Goal: Task Accomplishment & Management: Manage account settings

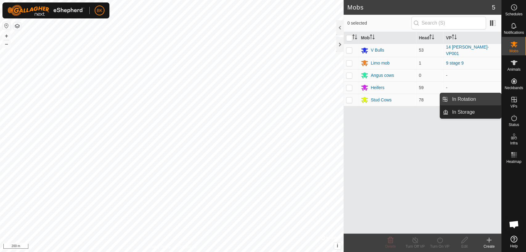
click at [470, 99] on link "In Rotation" at bounding box center [474, 99] width 53 height 12
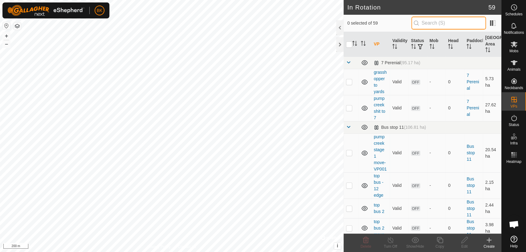
click at [444, 24] on input "text" at bounding box center [448, 23] width 75 height 13
type input "9"
click at [446, 129] on td "Bus stop 11 (106.81 ha)" at bounding box center [436, 127] width 130 height 12
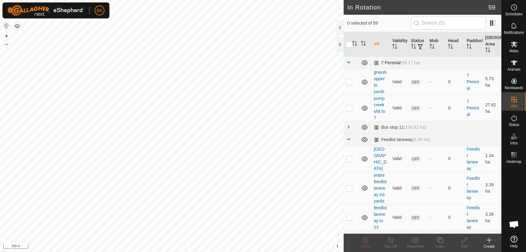
click at [347, 64] on span at bounding box center [348, 62] width 5 height 5
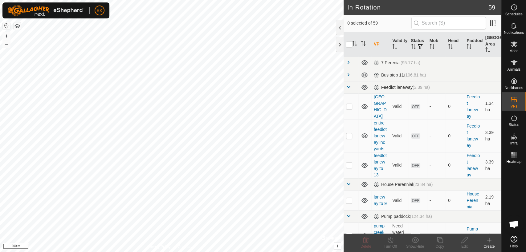
click at [347, 87] on span at bounding box center [348, 87] width 5 height 5
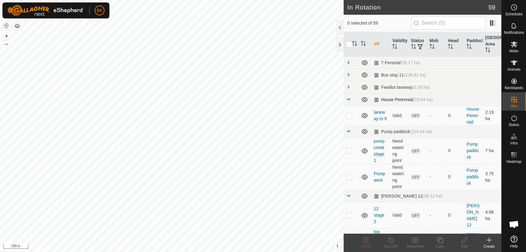
click at [348, 101] on span at bounding box center [348, 99] width 5 height 5
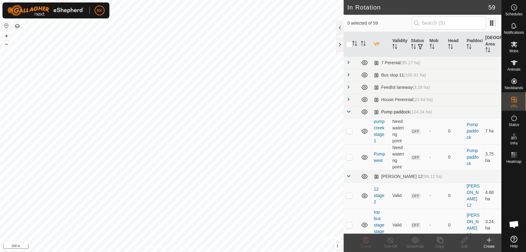
click at [348, 111] on span at bounding box center [348, 111] width 5 height 5
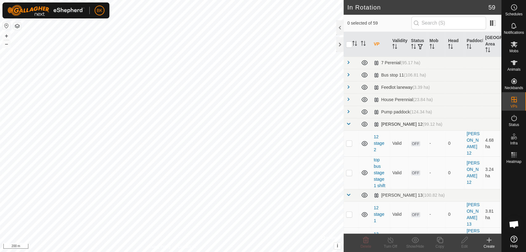
click at [348, 123] on span at bounding box center [348, 124] width 5 height 5
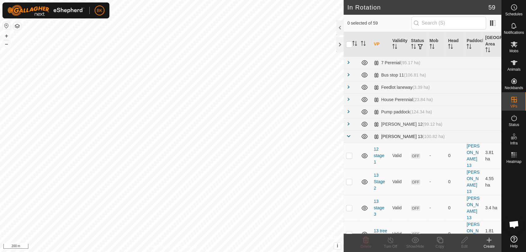
click at [347, 141] on td at bounding box center [350, 137] width 15 height 12
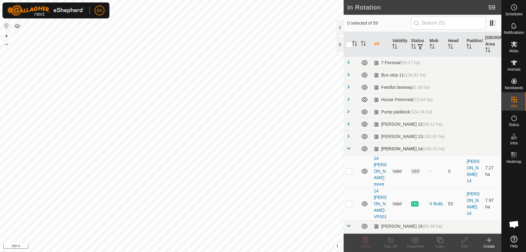
click at [348, 150] on span at bounding box center [348, 148] width 5 height 5
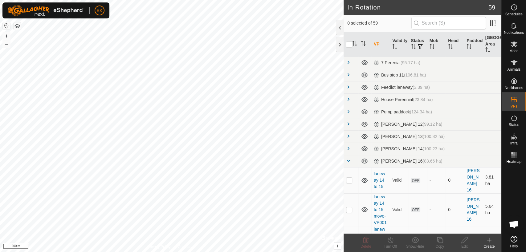
click at [348, 162] on span at bounding box center [348, 161] width 5 height 5
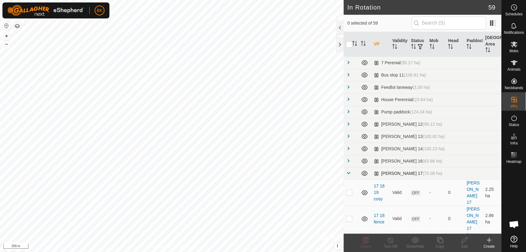
click at [347, 174] on span at bounding box center [348, 173] width 5 height 5
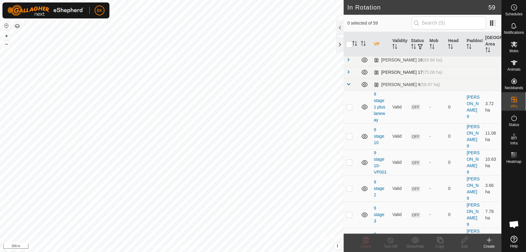
scroll to position [109, 0]
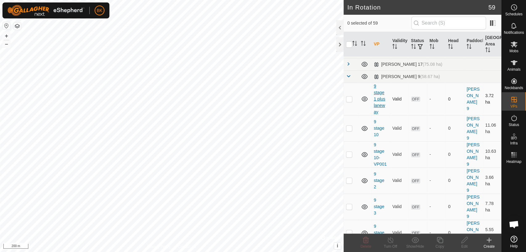
click at [379, 106] on link "9 stage 1 plus laneway" at bounding box center [378, 99] width 11 height 31
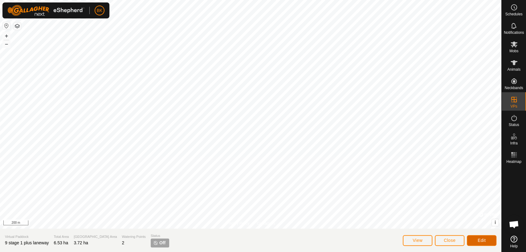
click at [488, 240] on button "Edit" at bounding box center [481, 241] width 30 height 11
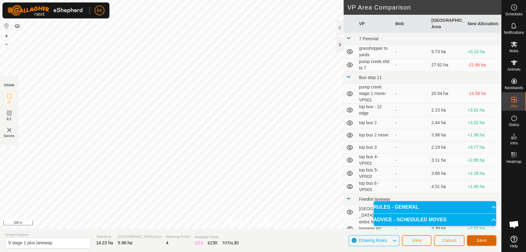
click at [483, 237] on button "Save" at bounding box center [481, 241] width 30 height 11
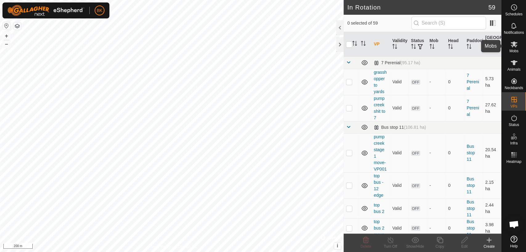
click at [515, 49] on div "Mobs" at bounding box center [513, 46] width 24 height 18
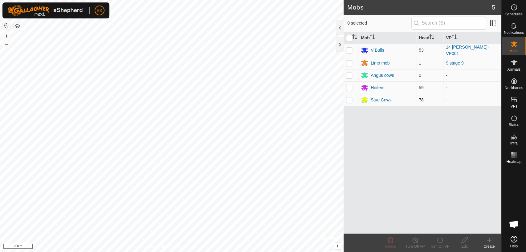
click at [349, 100] on p-checkbox at bounding box center [349, 100] width 6 height 5
checkbox input "true"
click at [438, 244] on icon at bounding box center [440, 240] width 8 height 7
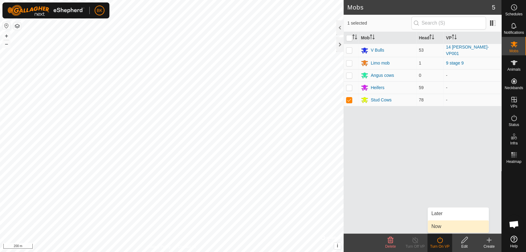
click at [446, 226] on link "Now" at bounding box center [457, 227] width 61 height 12
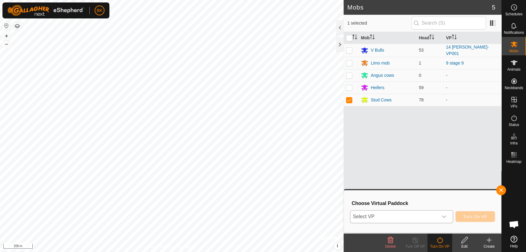
click at [422, 215] on span "Select VP" at bounding box center [393, 217] width 87 height 12
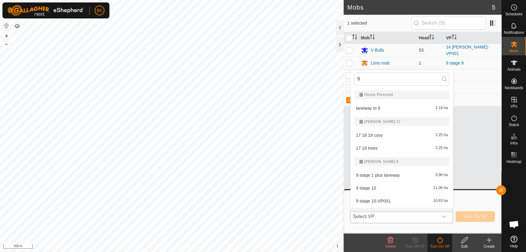
scroll to position [9, 0]
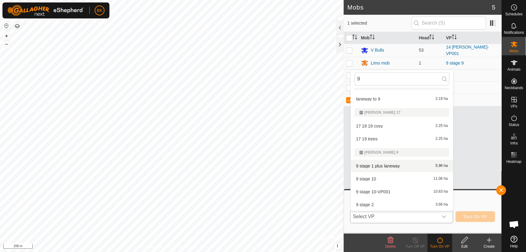
type input "9"
click at [405, 168] on li "9 stage 1 plus laneway 5.96 ha" at bounding box center [401, 166] width 102 height 12
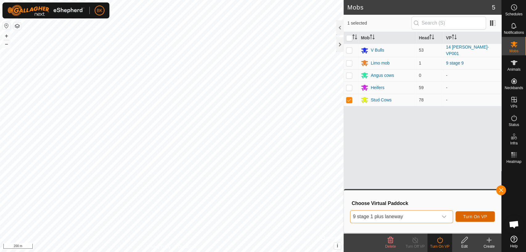
click at [474, 217] on span "Turn On VP" at bounding box center [475, 217] width 24 height 5
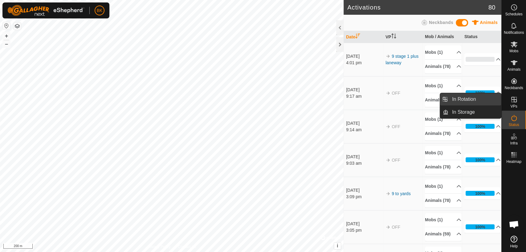
click at [477, 102] on link "In Rotation" at bounding box center [474, 99] width 53 height 12
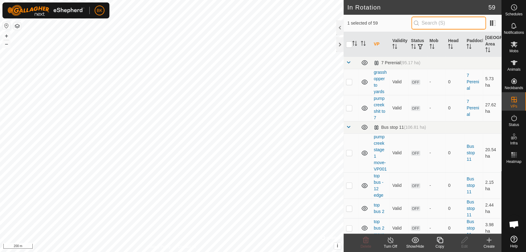
click at [434, 24] on input "text" at bounding box center [448, 23] width 75 height 13
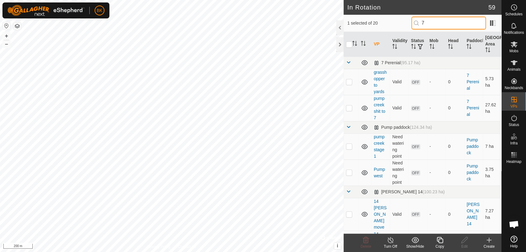
type input "7"
checkbox input "true"
checkbox input "false"
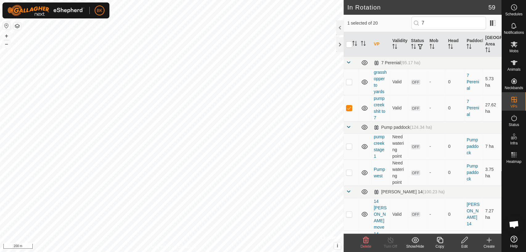
click at [466, 244] on div "Edit" at bounding box center [464, 247] width 25 height 6
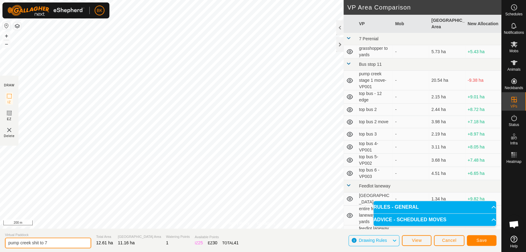
click at [57, 240] on input "pump creek shit to 7" at bounding box center [48, 243] width 86 height 11
type input "p"
type input "7"
type input "wagon wheel"
click at [488, 238] on button "Save" at bounding box center [481, 241] width 30 height 11
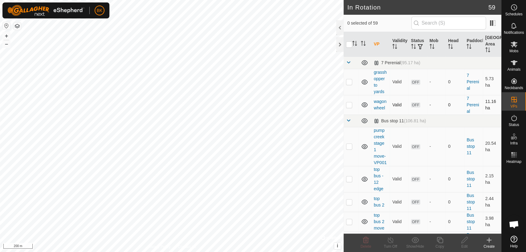
click at [347, 108] on td at bounding box center [350, 105] width 15 height 20
checkbox input "true"
click at [436, 243] on icon at bounding box center [440, 240] width 8 height 7
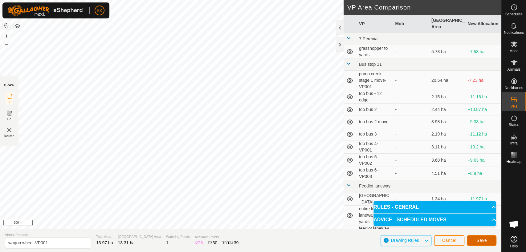
click at [480, 242] on span "Save" at bounding box center [481, 240] width 10 height 5
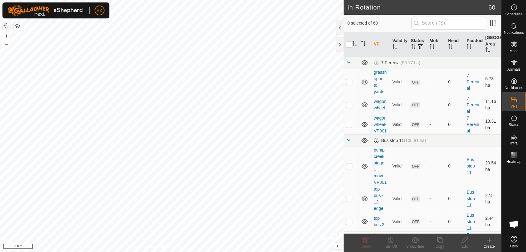
click at [349, 131] on td at bounding box center [350, 125] width 15 height 20
checkbox input "true"
click at [437, 240] on icon at bounding box center [440, 240] width 8 height 7
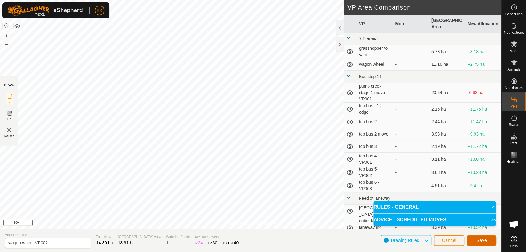
click at [483, 239] on span "Save" at bounding box center [481, 240] width 10 height 5
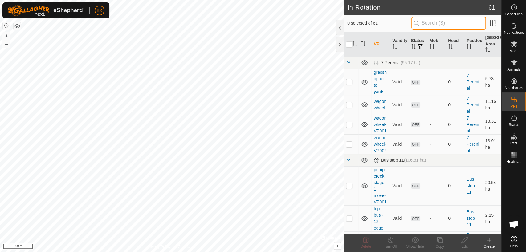
click at [447, 27] on input "text" at bounding box center [448, 23] width 75 height 13
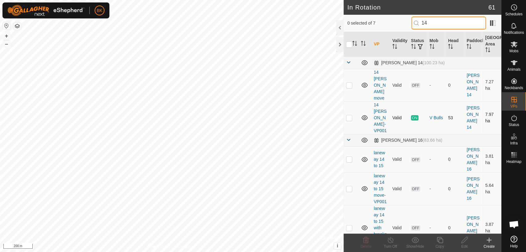
type input "14"
click at [350, 115] on p-checkbox at bounding box center [349, 117] width 6 height 5
checkbox input "true"
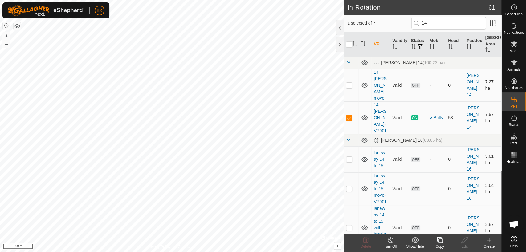
click at [349, 83] on p-checkbox at bounding box center [349, 85] width 6 height 5
checkbox input "true"
click at [348, 115] on p-checkbox at bounding box center [349, 117] width 6 height 5
checkbox input "false"
click at [349, 83] on p-checkbox at bounding box center [349, 85] width 6 height 5
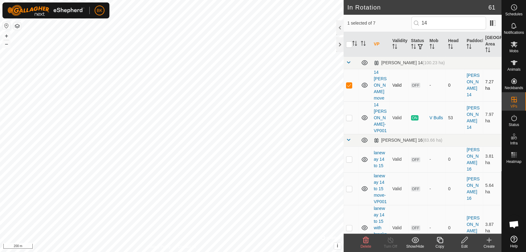
checkbox input "false"
click at [347, 115] on p-checkbox at bounding box center [349, 117] width 6 height 5
checkbox input "true"
click at [437, 242] on icon at bounding box center [440, 240] width 8 height 7
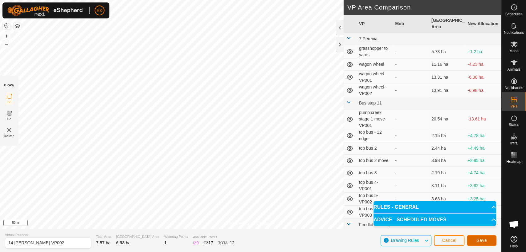
click at [482, 242] on span "Save" at bounding box center [481, 240] width 10 height 5
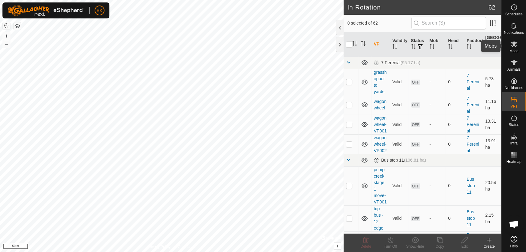
click at [515, 44] on icon at bounding box center [513, 44] width 7 height 7
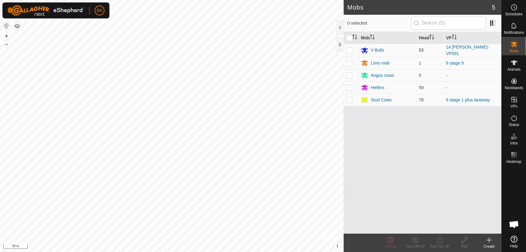
click at [348, 50] on p-checkbox at bounding box center [349, 50] width 6 height 5
checkbox input "true"
click at [436, 248] on div "Turn On VP" at bounding box center [439, 247] width 25 height 6
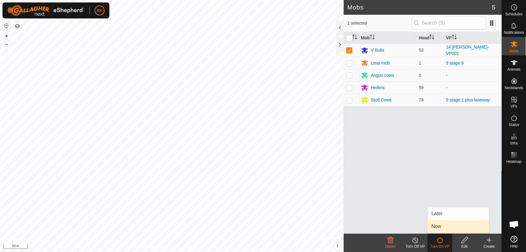
click at [435, 228] on link "Now" at bounding box center [457, 227] width 61 height 12
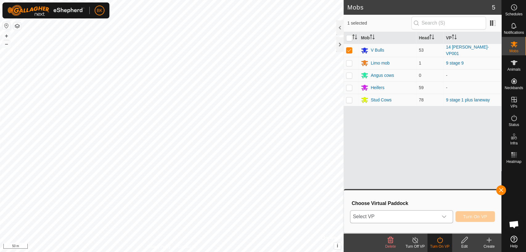
click at [423, 215] on span "Select VP" at bounding box center [393, 217] width 87 height 12
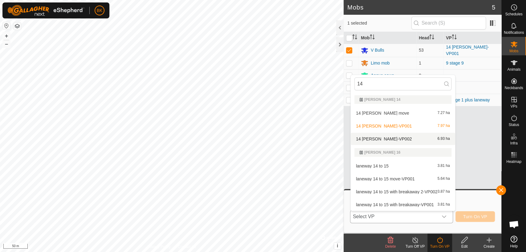
type input "14"
click at [374, 136] on li "14 [PERSON_NAME]-VP002 6.93 ha" at bounding box center [402, 139] width 104 height 12
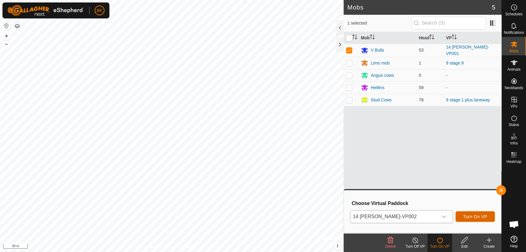
click at [470, 215] on span "Turn On VP" at bounding box center [475, 217] width 24 height 5
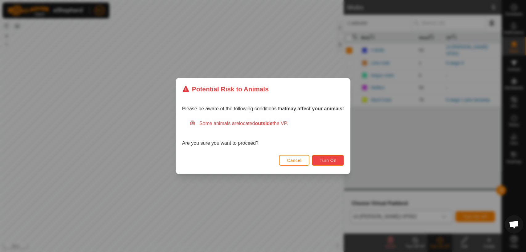
click at [330, 162] on span "Turn On" at bounding box center [327, 160] width 17 height 5
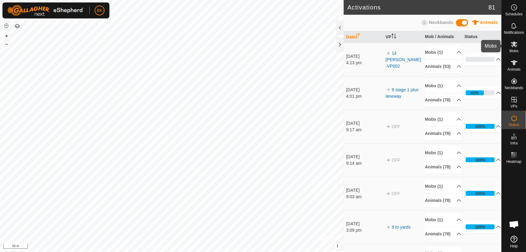
click at [513, 44] on icon at bounding box center [513, 45] width 7 height 6
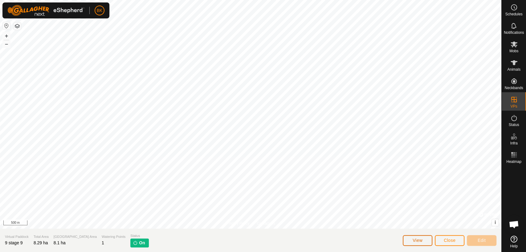
click at [426, 240] on button "View" at bounding box center [417, 241] width 30 height 11
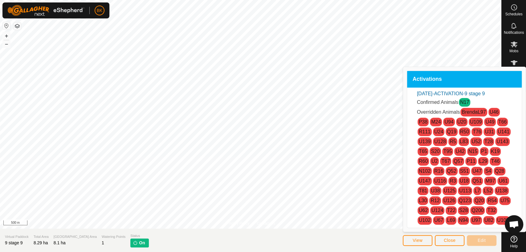
click at [462, 103] on link "N17" at bounding box center [464, 102] width 9 height 5
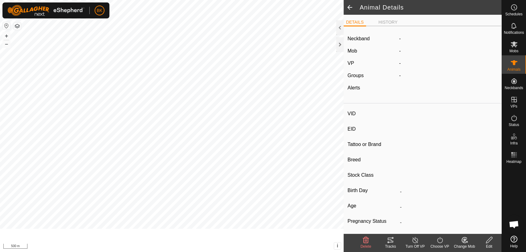
type input "N17"
type input "-"
type input "Limousin"
type input "-"
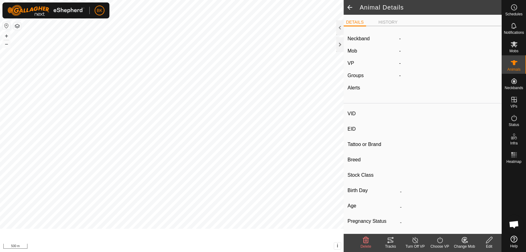
type input "0 kg"
type input "-"
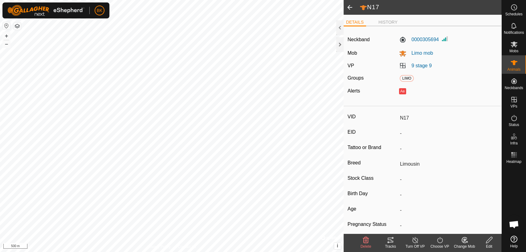
click at [418, 240] on icon at bounding box center [415, 240] width 8 height 7
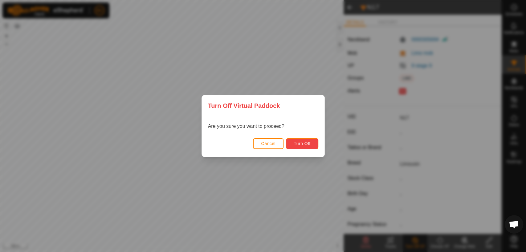
click at [307, 146] on span "Turn Off" at bounding box center [301, 143] width 17 height 5
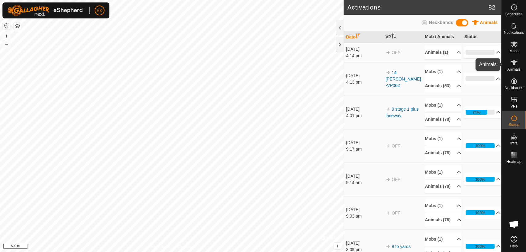
click at [510, 63] on icon at bounding box center [513, 62] width 7 height 7
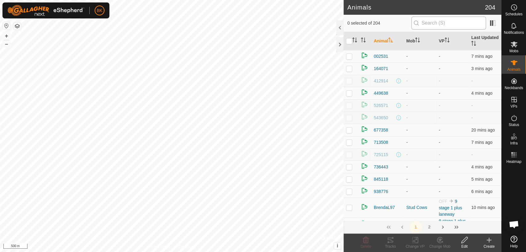
click at [432, 33] on th "Mob" at bounding box center [419, 41] width 33 height 18
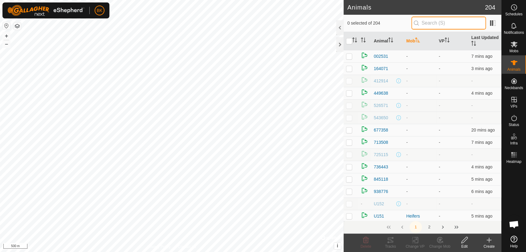
click at [431, 26] on input "text" at bounding box center [448, 23] width 75 height 13
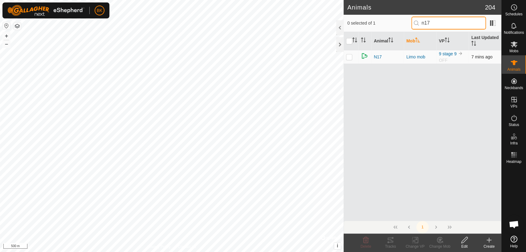
type input "n17"
click at [351, 57] on p-checkbox at bounding box center [349, 56] width 6 height 5
checkbox input "true"
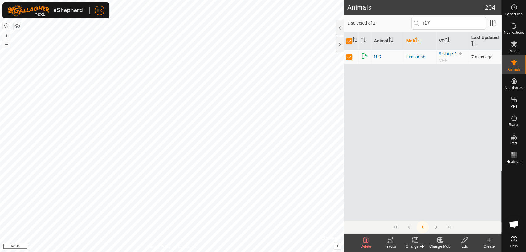
click at [415, 239] on icon at bounding box center [415, 241] width 4 height 4
click at [416, 58] on div "Limo mob" at bounding box center [420, 57] width 28 height 6
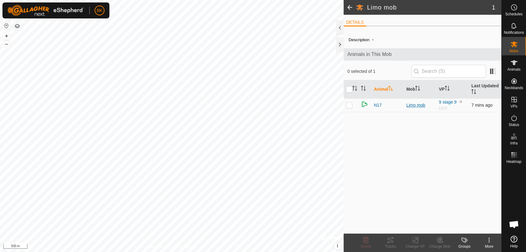
click at [414, 104] on div "Limo mob" at bounding box center [420, 105] width 28 height 6
click at [413, 105] on div "Limo mob" at bounding box center [420, 105] width 28 height 6
click at [347, 103] on p-checkbox at bounding box center [349, 105] width 6 height 5
checkbox input "true"
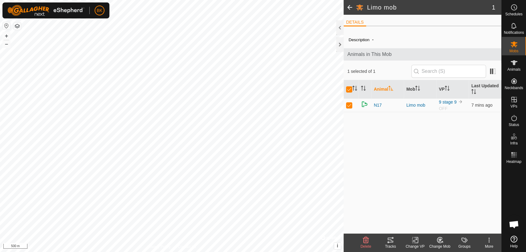
click at [462, 242] on icon at bounding box center [463, 240] width 7 height 7
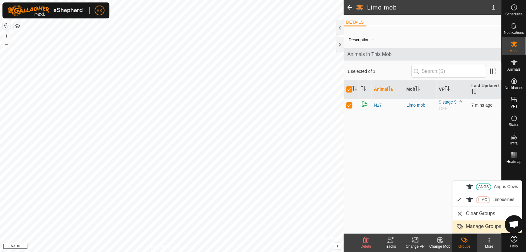
click at [471, 223] on link "Manage Groups" at bounding box center [486, 227] width 69 height 12
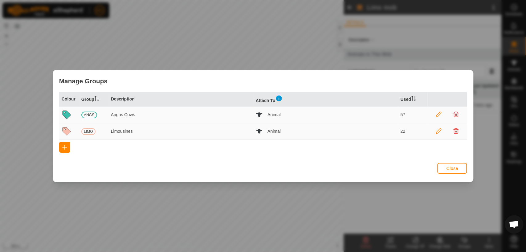
click at [456, 168] on span "Close" at bounding box center [452, 168] width 12 height 5
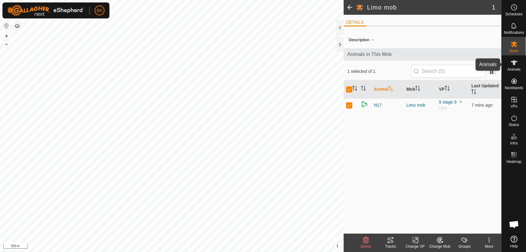
click at [516, 65] on icon at bounding box center [513, 62] width 7 height 7
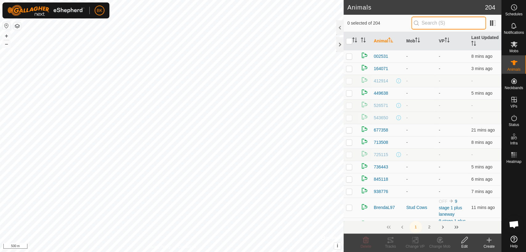
click at [446, 22] on input "text" at bounding box center [448, 23] width 75 height 13
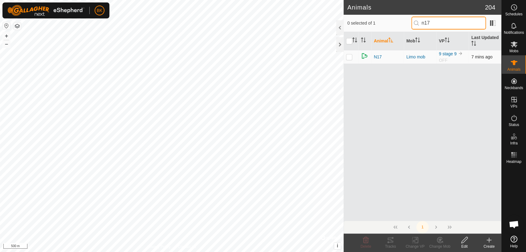
type input "n17"
click at [348, 57] on p-checkbox at bounding box center [349, 56] width 6 height 5
checkbox input "true"
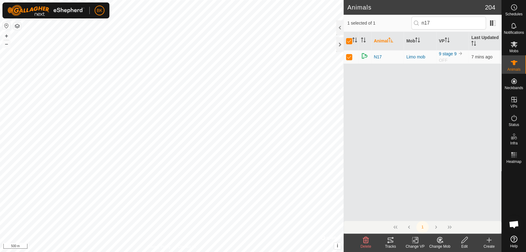
click at [438, 245] on div "Change Mob" at bounding box center [439, 247] width 25 height 6
click at [446, 215] on link "Choose Mob..." at bounding box center [457, 214] width 61 height 12
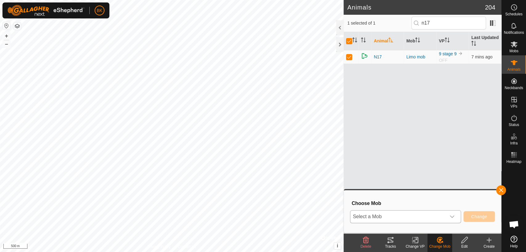
click at [446, 214] on div "dropdown trigger" at bounding box center [452, 217] width 12 height 12
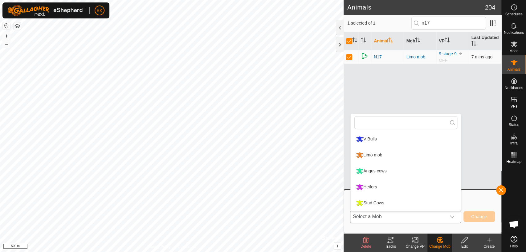
click at [436, 201] on li "Stud Cows" at bounding box center [405, 203] width 110 height 15
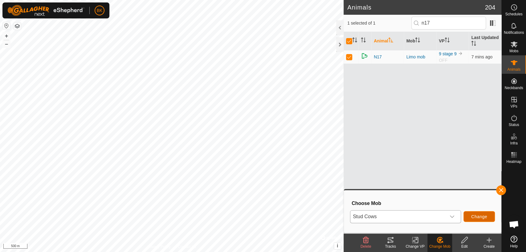
click at [473, 215] on span "Change" at bounding box center [479, 217] width 16 height 5
checkbox input "false"
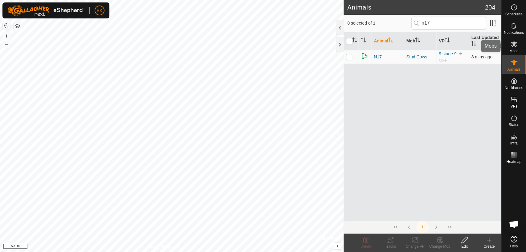
click at [513, 42] on icon at bounding box center [513, 45] width 7 height 6
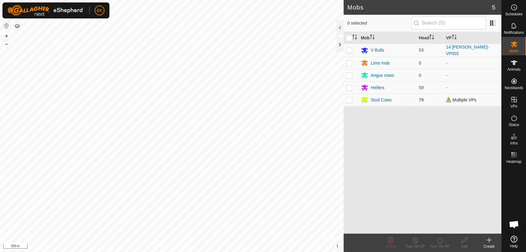
click at [462, 99] on span "Multiple VPs" at bounding box center [461, 100] width 30 height 5
click at [380, 99] on div "Stud Cows" at bounding box center [380, 100] width 21 height 6
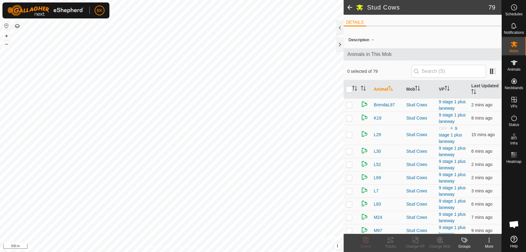
click at [349, 6] on span at bounding box center [349, 7] width 12 height 15
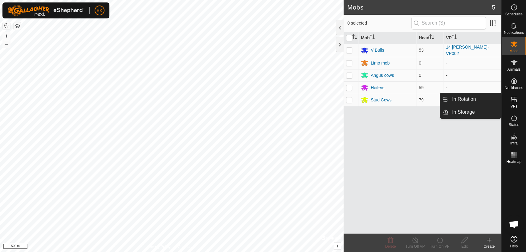
click at [517, 100] on icon at bounding box center [513, 99] width 7 height 7
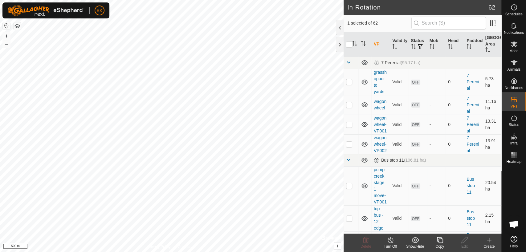
click at [391, 238] on icon at bounding box center [390, 240] width 6 height 6
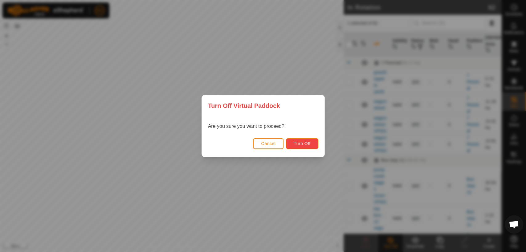
click at [309, 144] on span "Turn Off" at bounding box center [301, 143] width 17 height 5
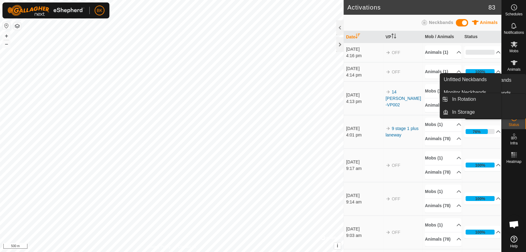
click at [515, 116] on icon at bounding box center [513, 118] width 7 height 7
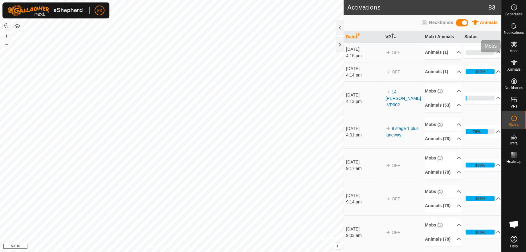
click at [522, 42] on div "Mobs" at bounding box center [513, 46] width 24 height 18
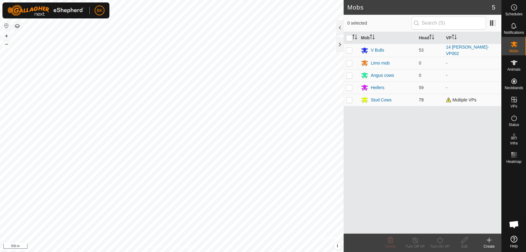
click at [457, 98] on span "Multiple VPs" at bounding box center [461, 100] width 30 height 5
click at [379, 101] on div "Stud Cows" at bounding box center [380, 100] width 21 height 6
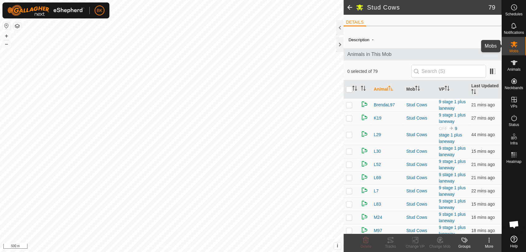
click at [513, 51] on span "Mobs" at bounding box center [513, 51] width 9 height 4
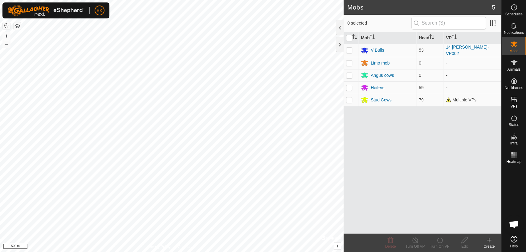
click at [355, 87] on td at bounding box center [350, 88] width 15 height 12
checkbox input "true"
click at [441, 242] on icon at bounding box center [440, 240] width 8 height 7
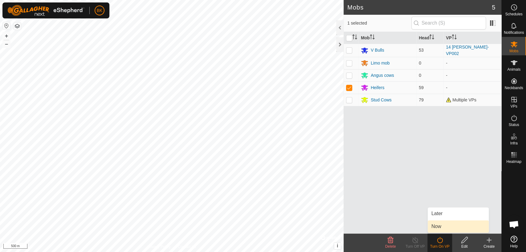
click at [436, 231] on link "Now" at bounding box center [457, 227] width 61 height 12
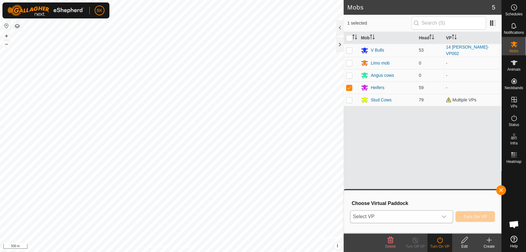
click at [434, 211] on span "Select VP" at bounding box center [393, 217] width 87 height 12
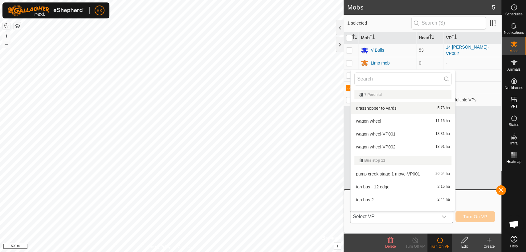
click at [358, 95] on div "7 Perenial" at bounding box center [402, 95] width 97 height 9
click at [369, 119] on li "wagon wheel 11.16 ha" at bounding box center [402, 121] width 104 height 12
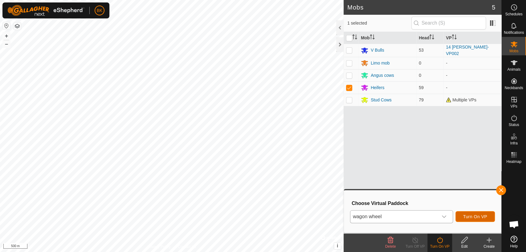
click at [472, 216] on span "Turn On VP" at bounding box center [475, 217] width 24 height 5
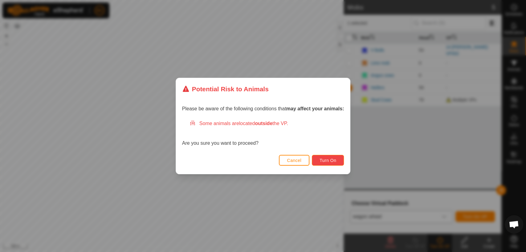
click at [337, 159] on button "Turn On" at bounding box center [328, 160] width 32 height 11
